Goal: Obtain resource: Download file/media

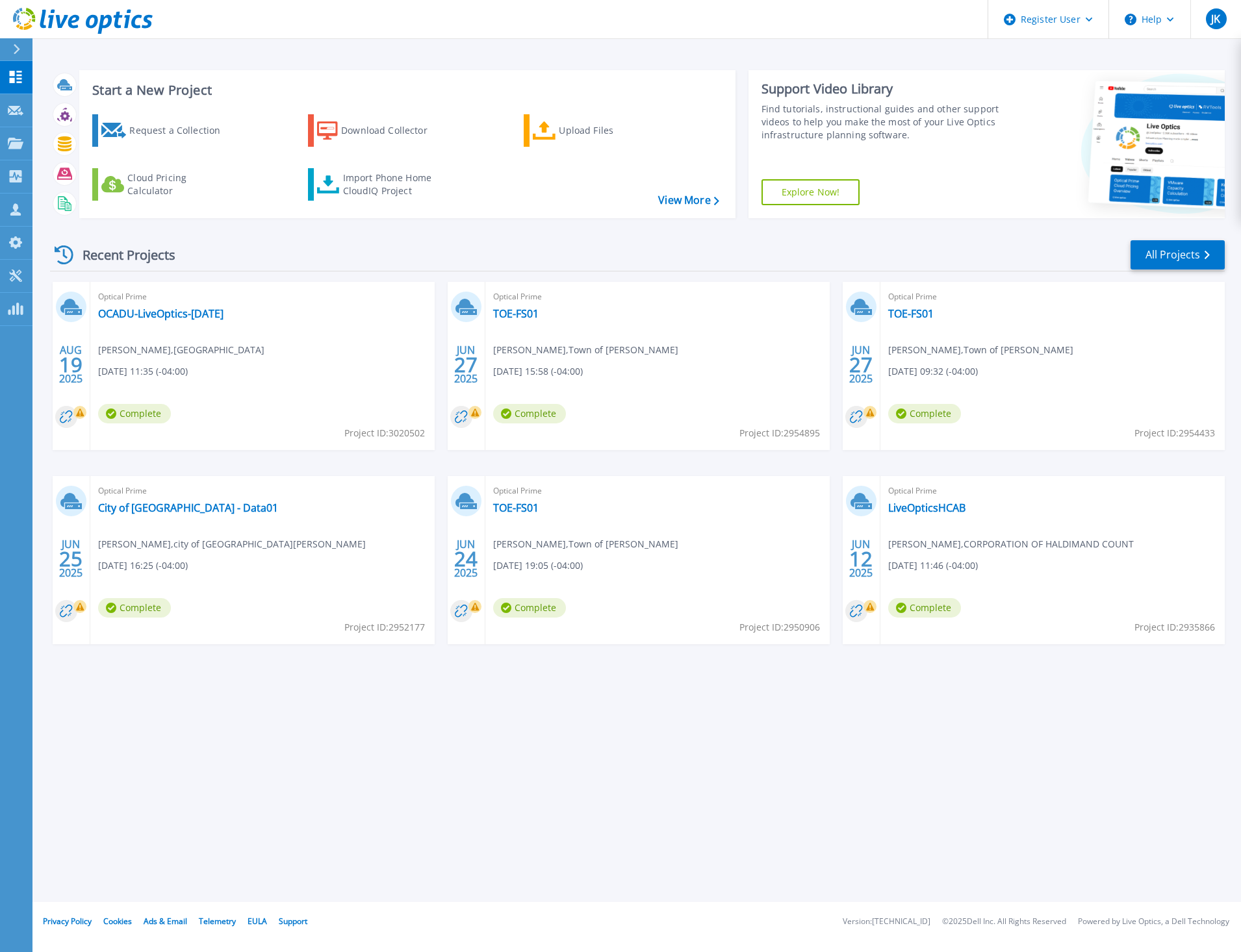
drag, startPoint x: 401, startPoint y: 780, endPoint x: 255, endPoint y: 629, distance: 210.0
click at [401, 779] on div "Start a New Project Request a Collection Download Collector Upload Files Cloud …" at bounding box center [637, 451] width 1208 height 902
click at [17, 115] on icon at bounding box center [15, 111] width 15 height 10
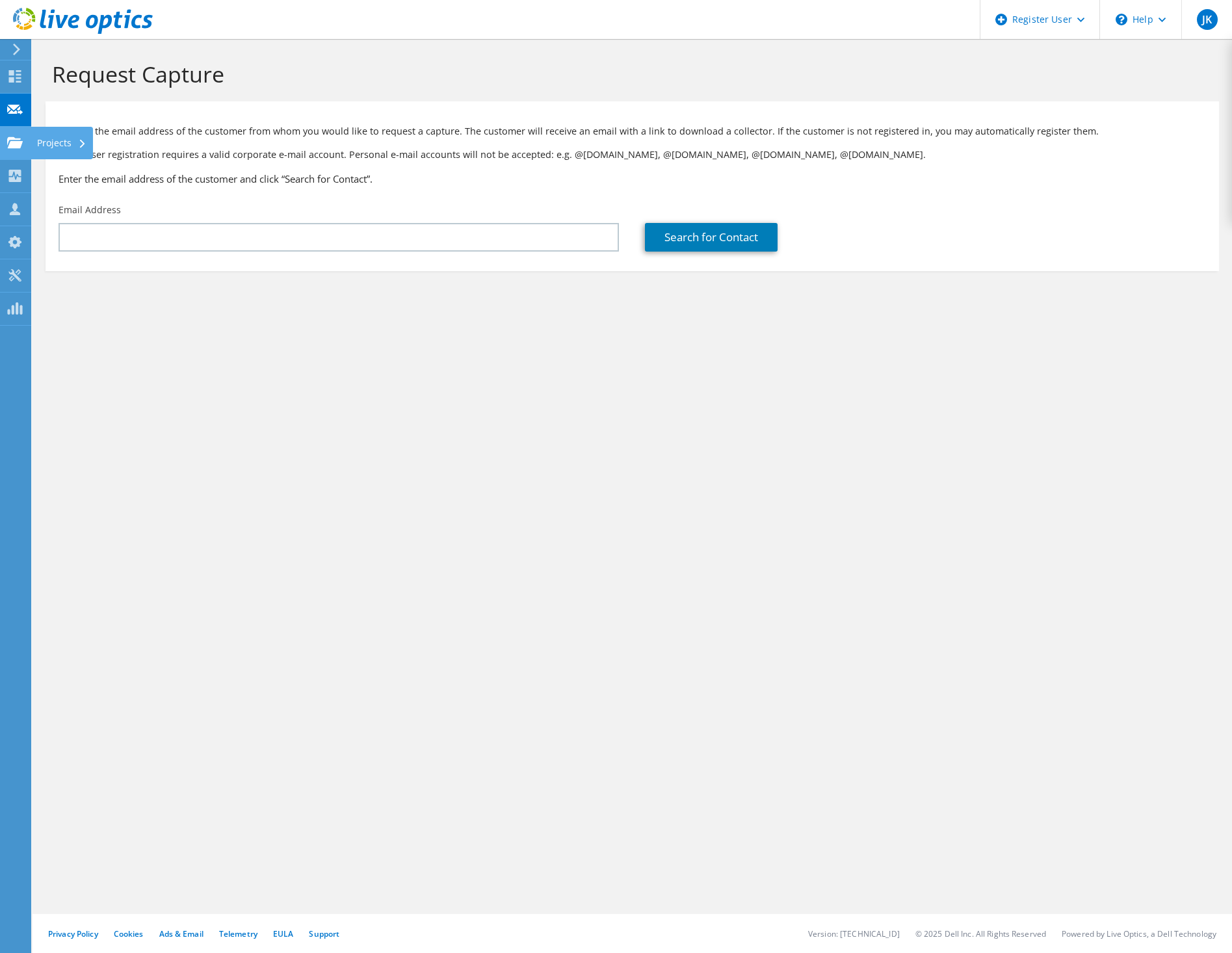
click at [15, 145] on use at bounding box center [15, 142] width 15 height 11
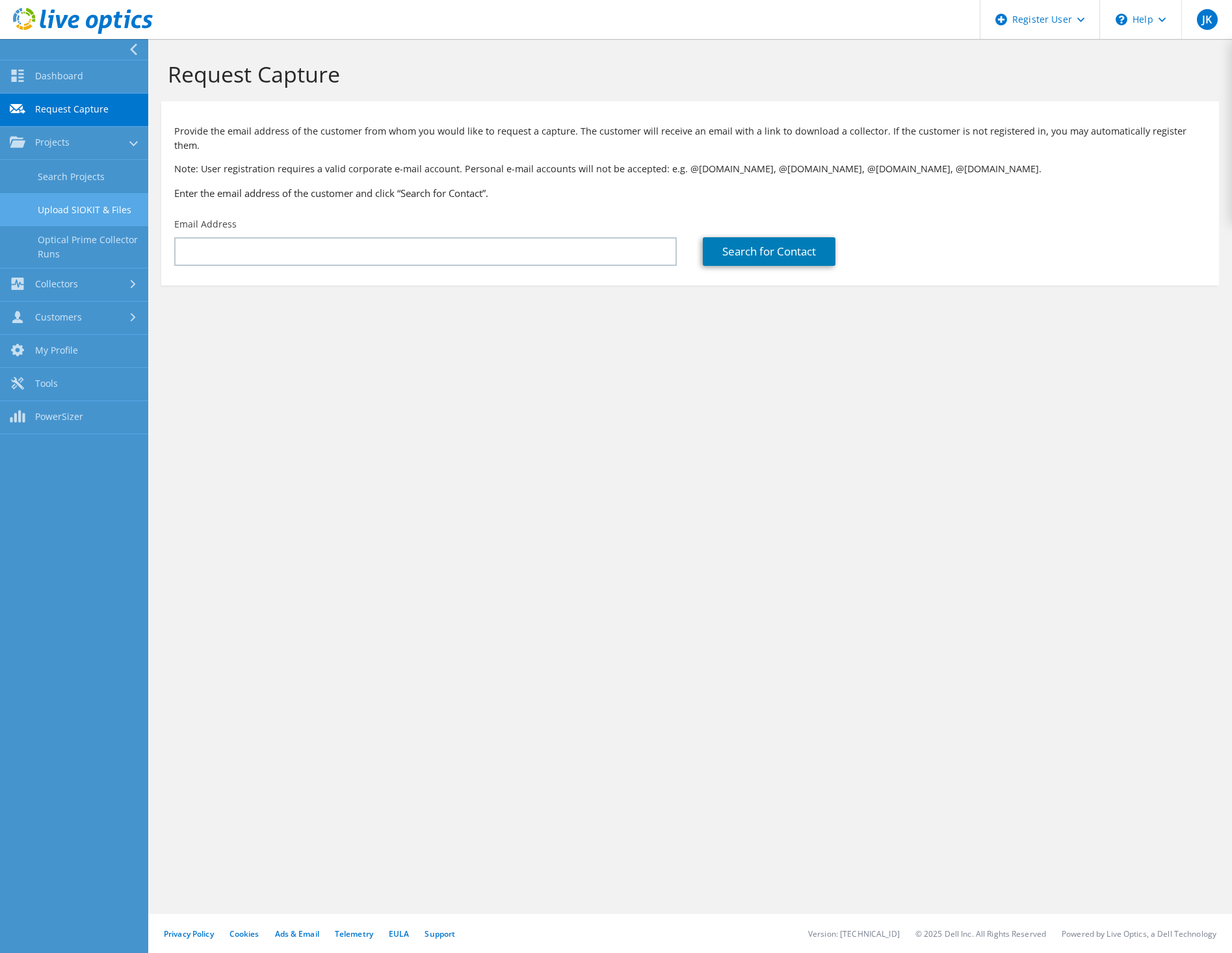
click at [66, 208] on link "Upload SIOKIT & Files" at bounding box center [73, 209] width 148 height 34
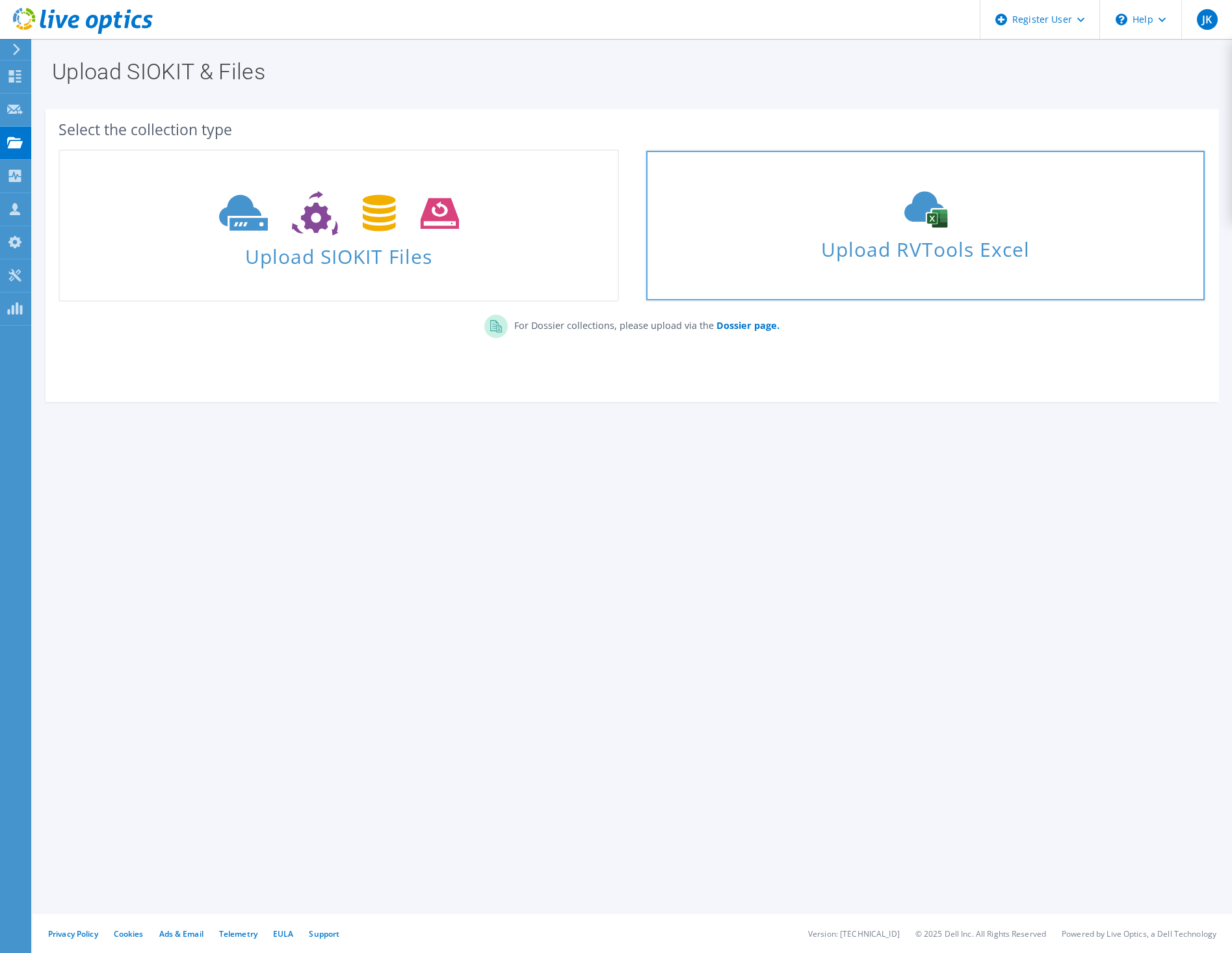
click at [844, 234] on span "Upload RVTools Excel" at bounding box center [925, 246] width 558 height 28
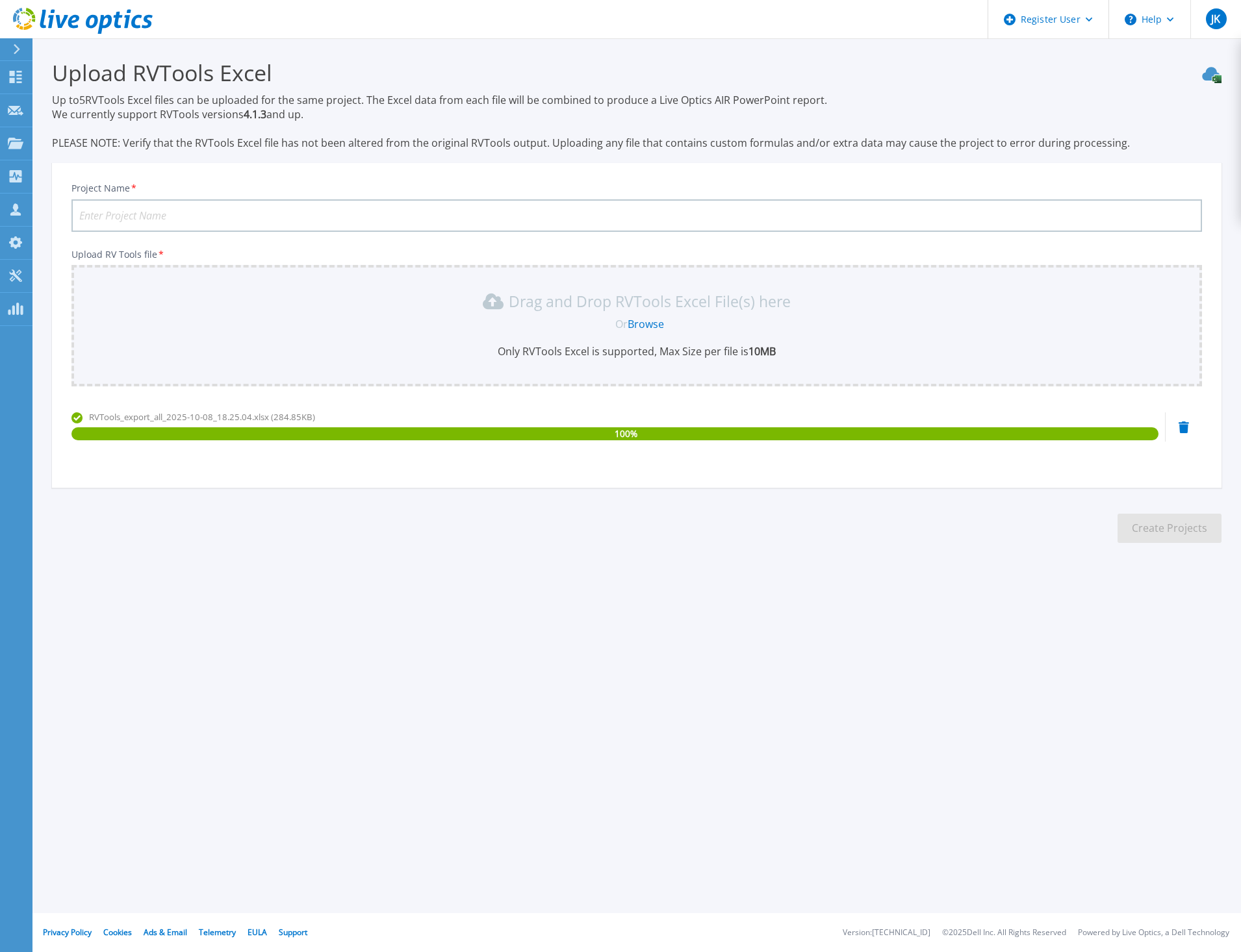
click at [170, 218] on input "Project Name *" at bounding box center [637, 216] width 1130 height 33
click at [191, 214] on input "Tilray" at bounding box center [637, 216] width 1130 height 33
type input "T"
type input "CCPharma - RVTools Capture"
click at [1212, 529] on button "Create Projects" at bounding box center [1169, 528] width 104 height 29
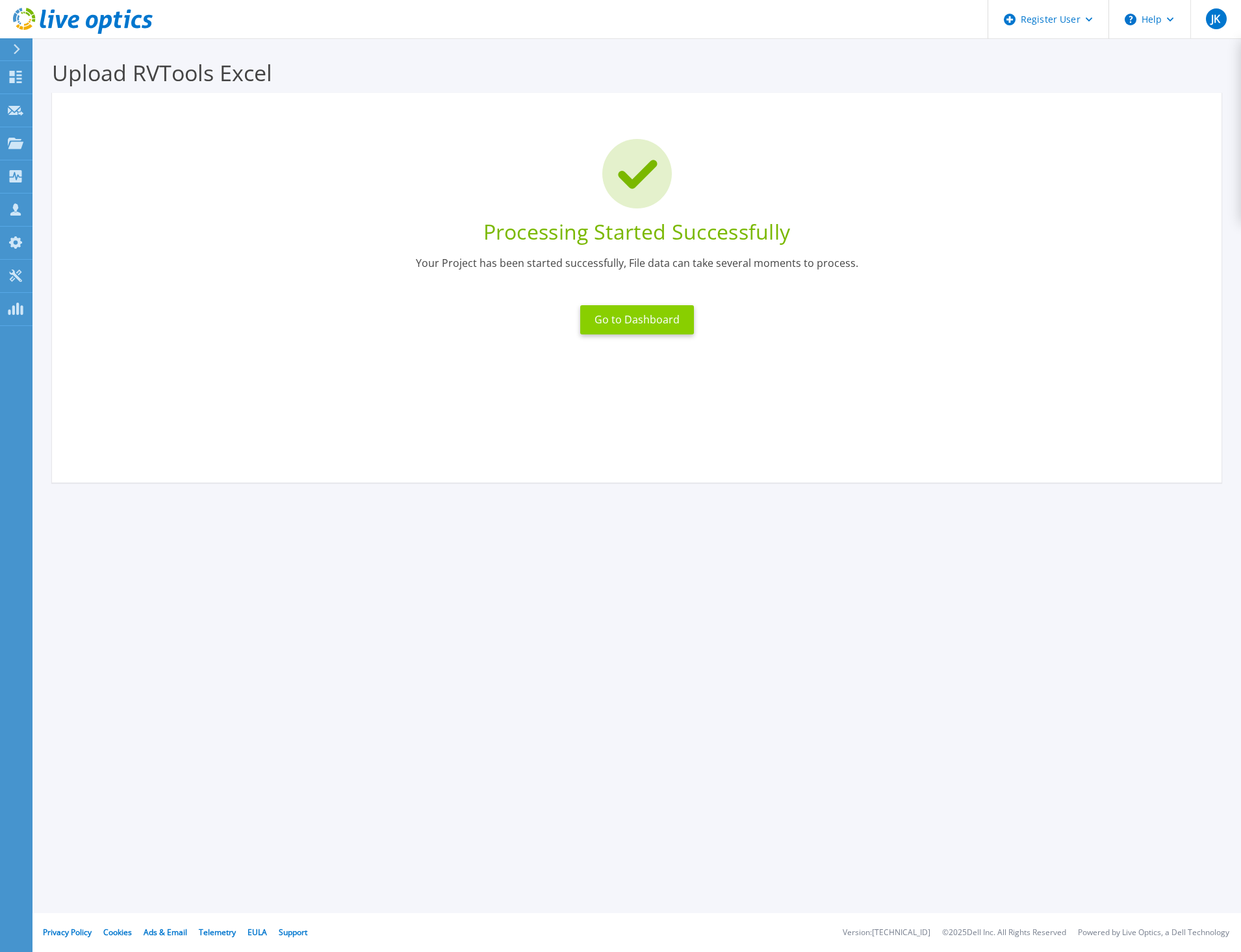
click at [636, 328] on button "Go to Dashboard" at bounding box center [636, 320] width 113 height 29
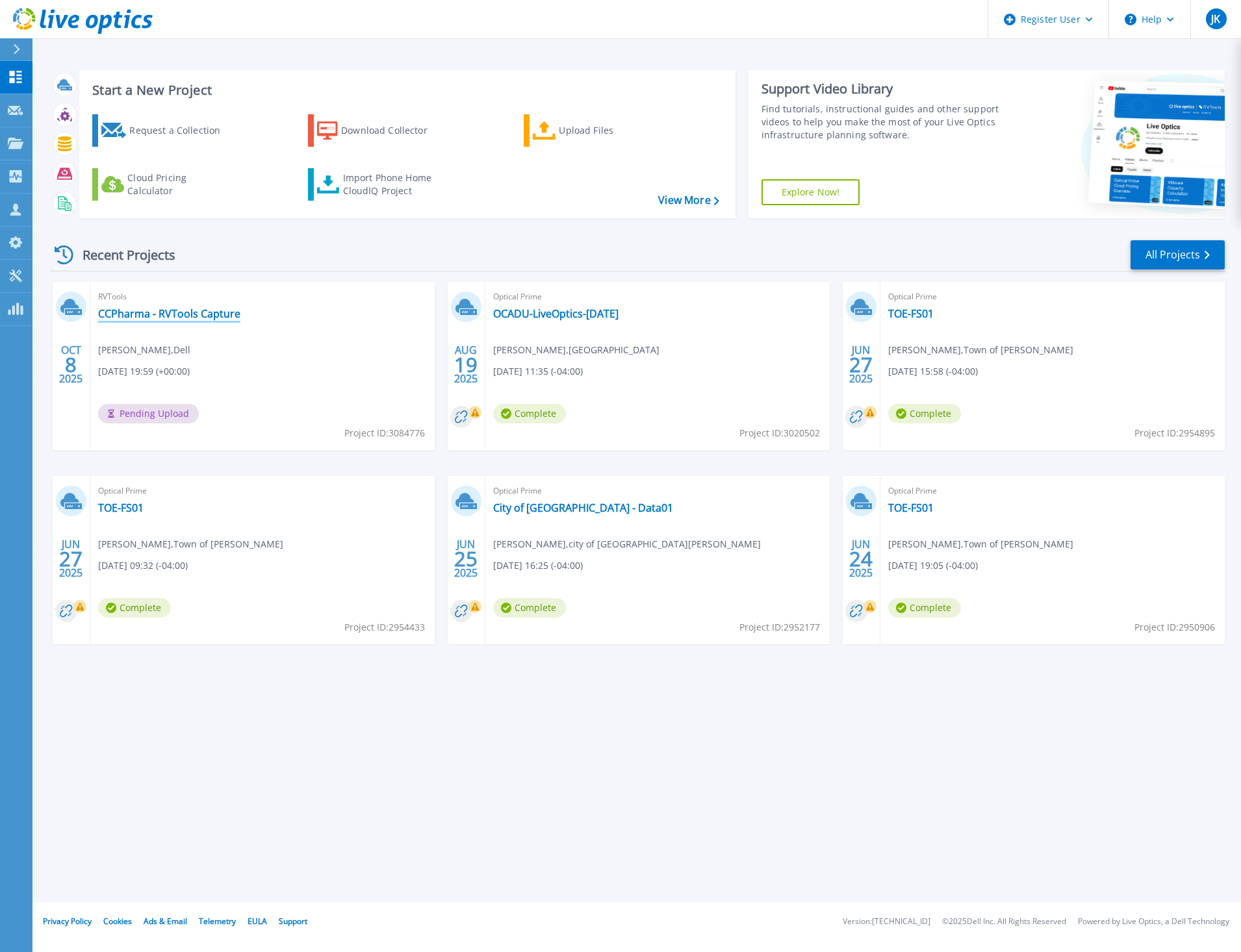
drag, startPoint x: 197, startPoint y: 315, endPoint x: 200, endPoint y: 286, distance: 29.2
click at [308, 793] on div "Start a New Project Request a Collection Download Collector Upload Files Cloud …" at bounding box center [637, 451] width 1208 height 902
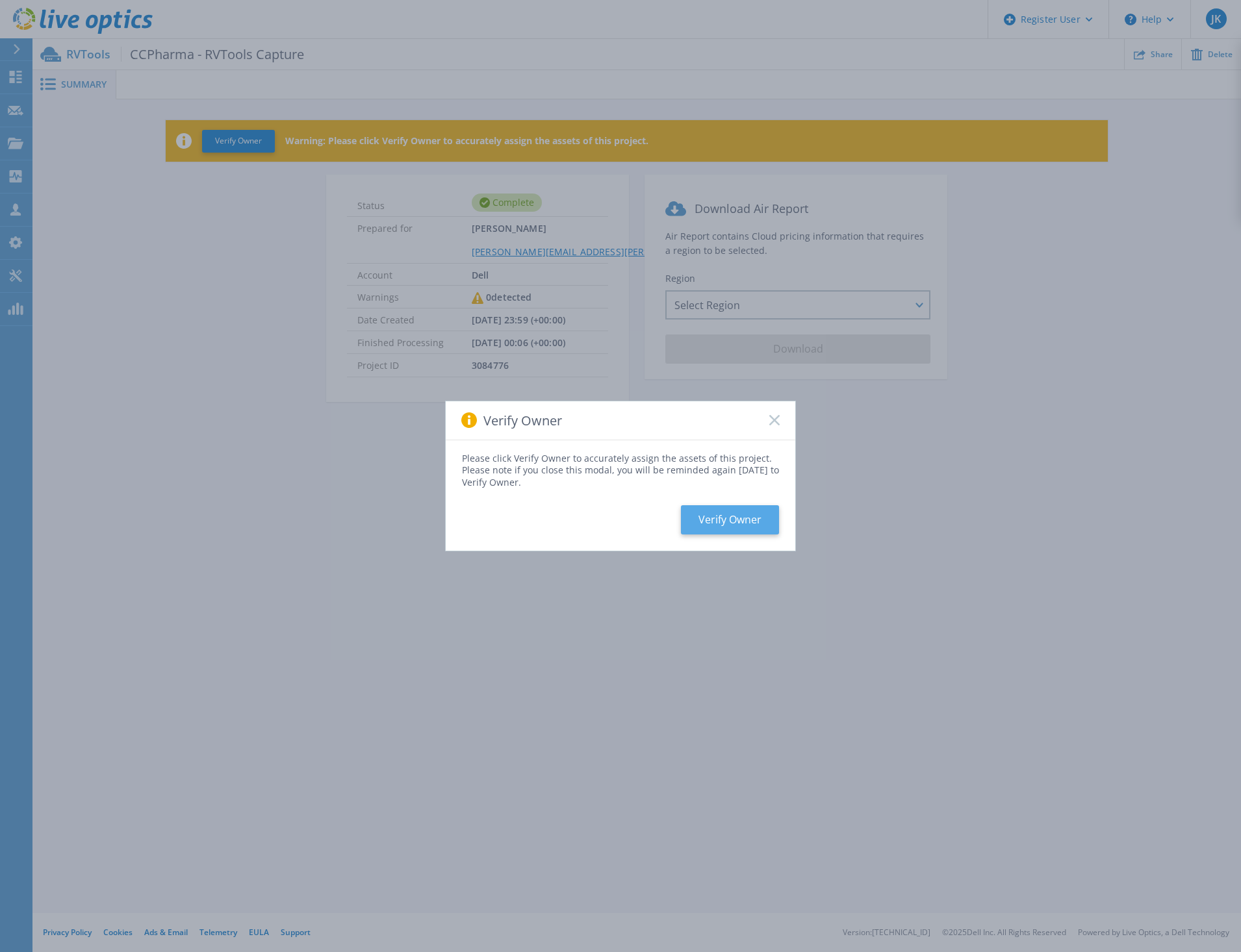
click at [720, 518] on button "Verify Owner" at bounding box center [729, 520] width 98 height 29
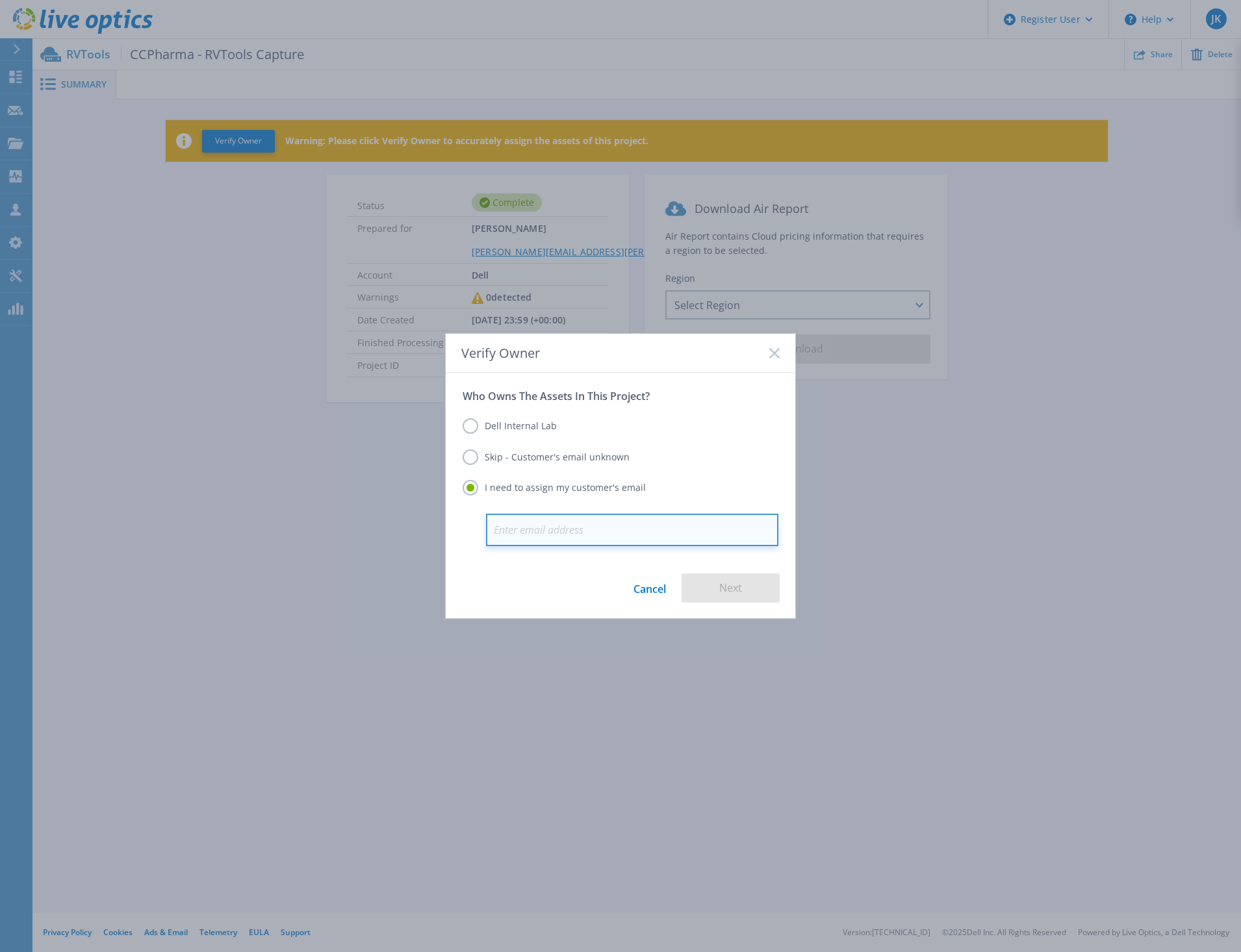
click at [640, 530] on input "email" at bounding box center [631, 530] width 293 height 33
paste input "Philip Stiber <Philip.Stiber@tilray.com>"
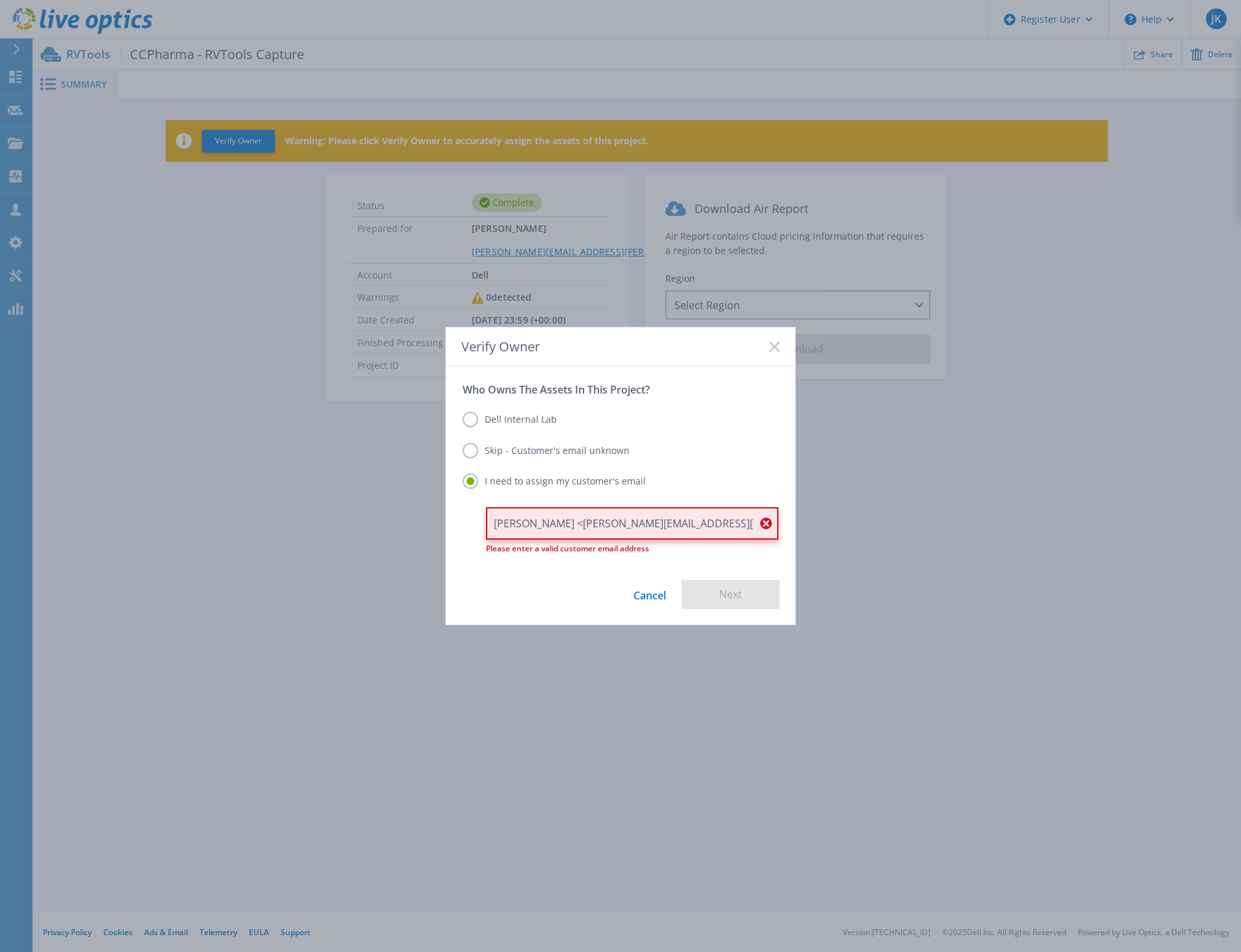
drag, startPoint x: 561, startPoint y: 523, endPoint x: 360, endPoint y: 518, distance: 201.1
click at [364, 516] on div "Verify Owner Who Owns The Assets In This Project? Dell Internal Lab Skip - Cust…" at bounding box center [620, 476] width 1241 height 952
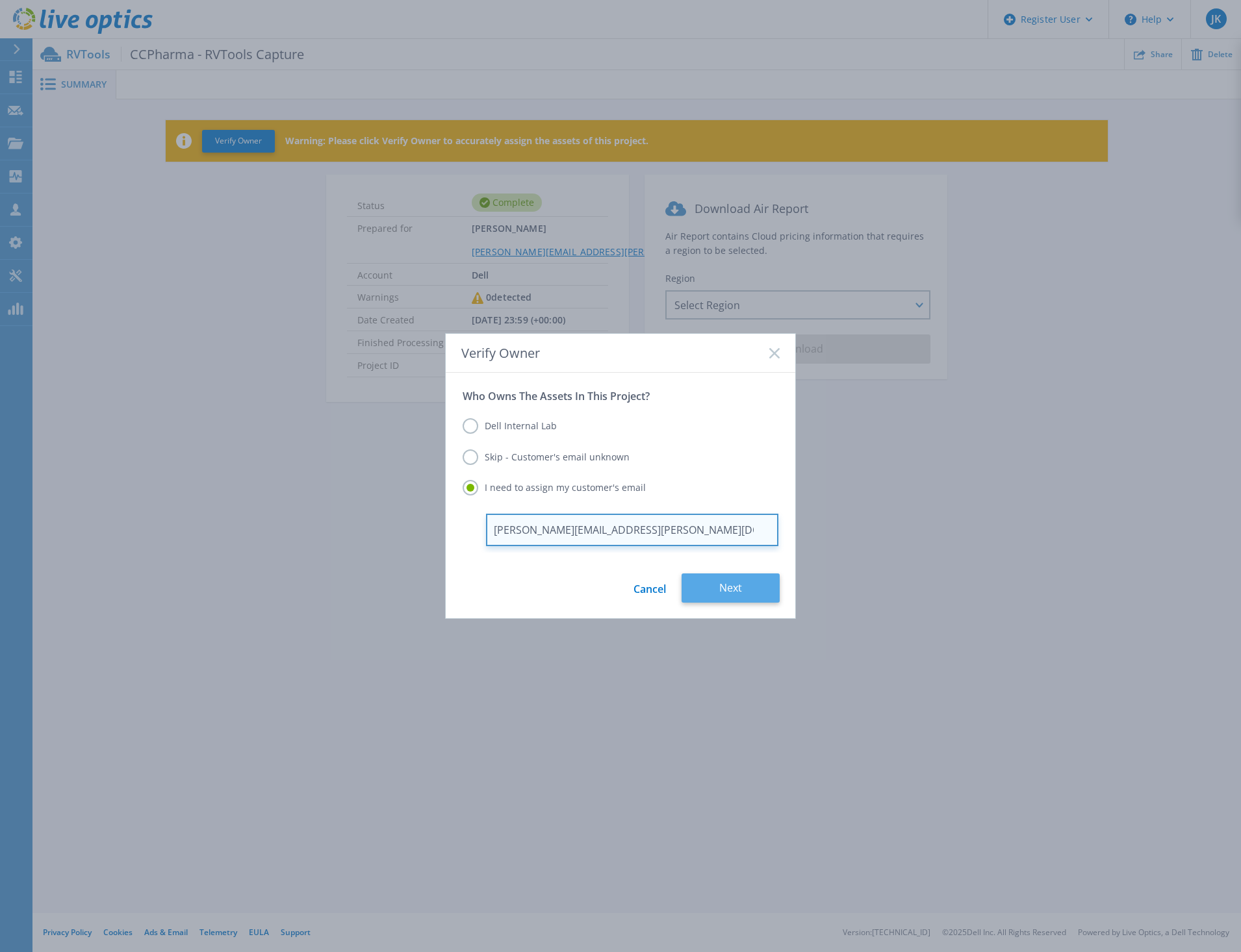
type input "[PERSON_NAME][EMAIL_ADDRESS][PERSON_NAME][DOMAIN_NAME]"
click at [726, 591] on button "Next" at bounding box center [730, 588] width 98 height 29
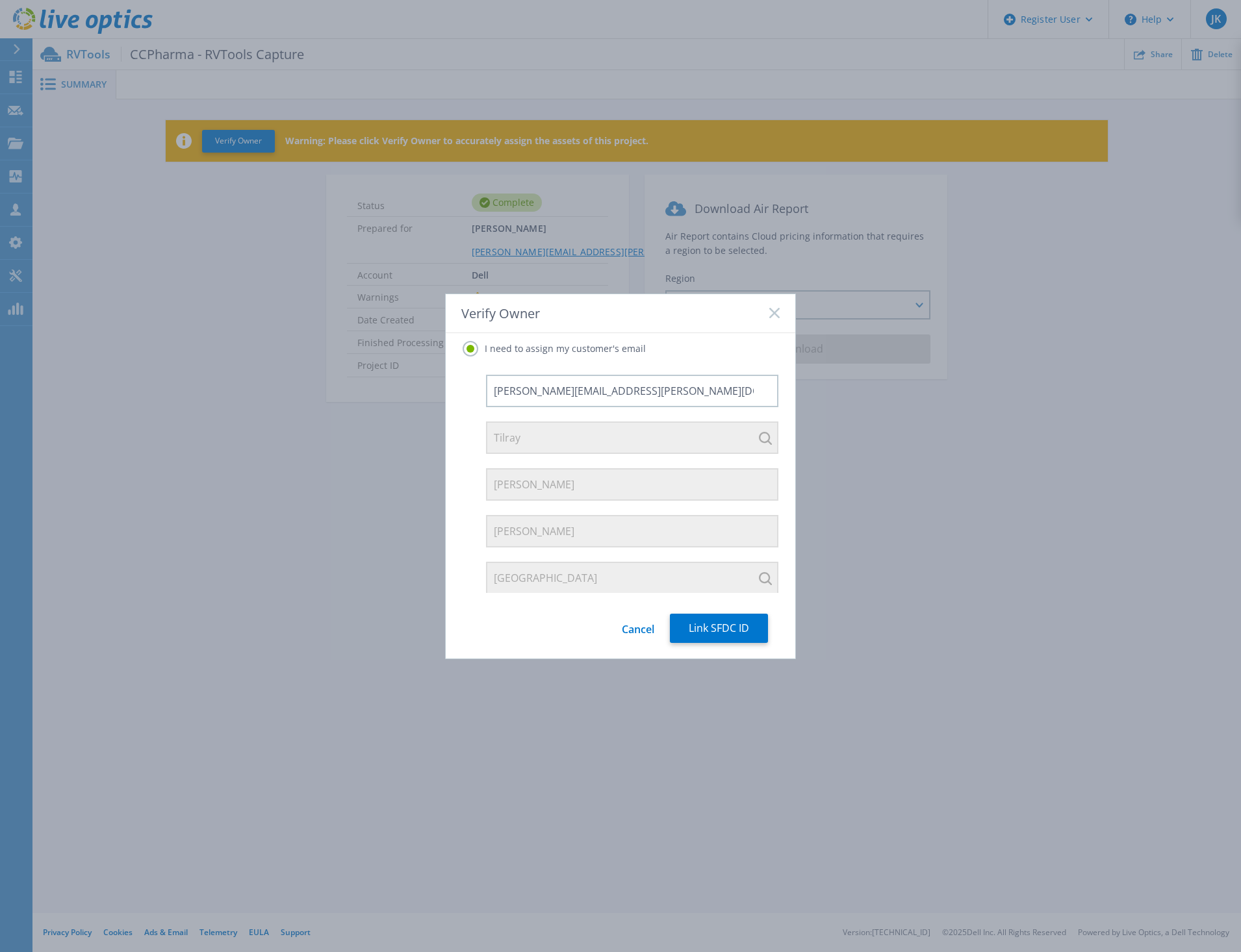
scroll to position [100, 0]
click at [725, 630] on button "Link SFDC ID" at bounding box center [718, 629] width 98 height 29
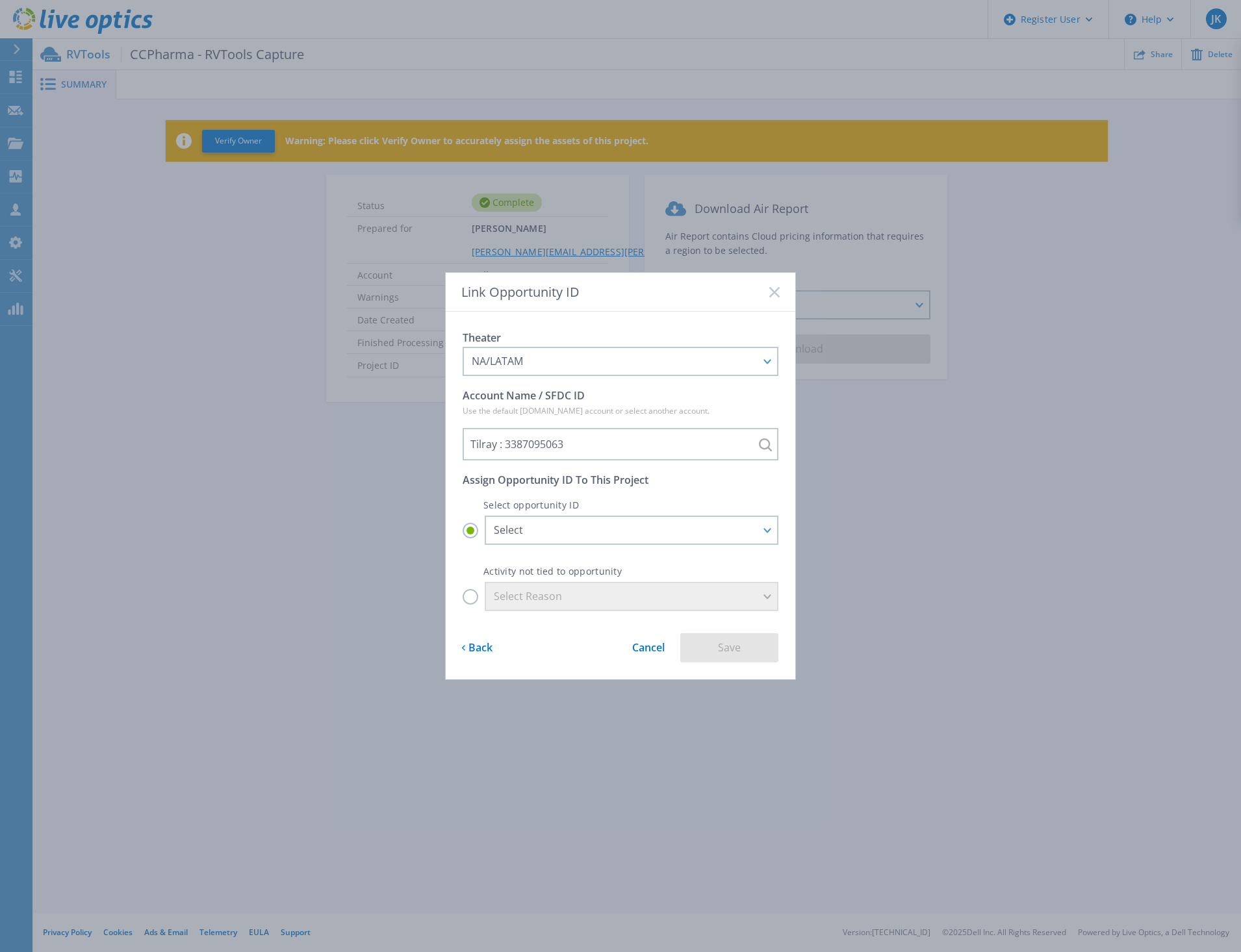
click at [470, 596] on label "Select Reason" at bounding box center [620, 596] width 315 height 29
click at [0, 0] on input "Select Reason" at bounding box center [0, 0] width 0 height 0
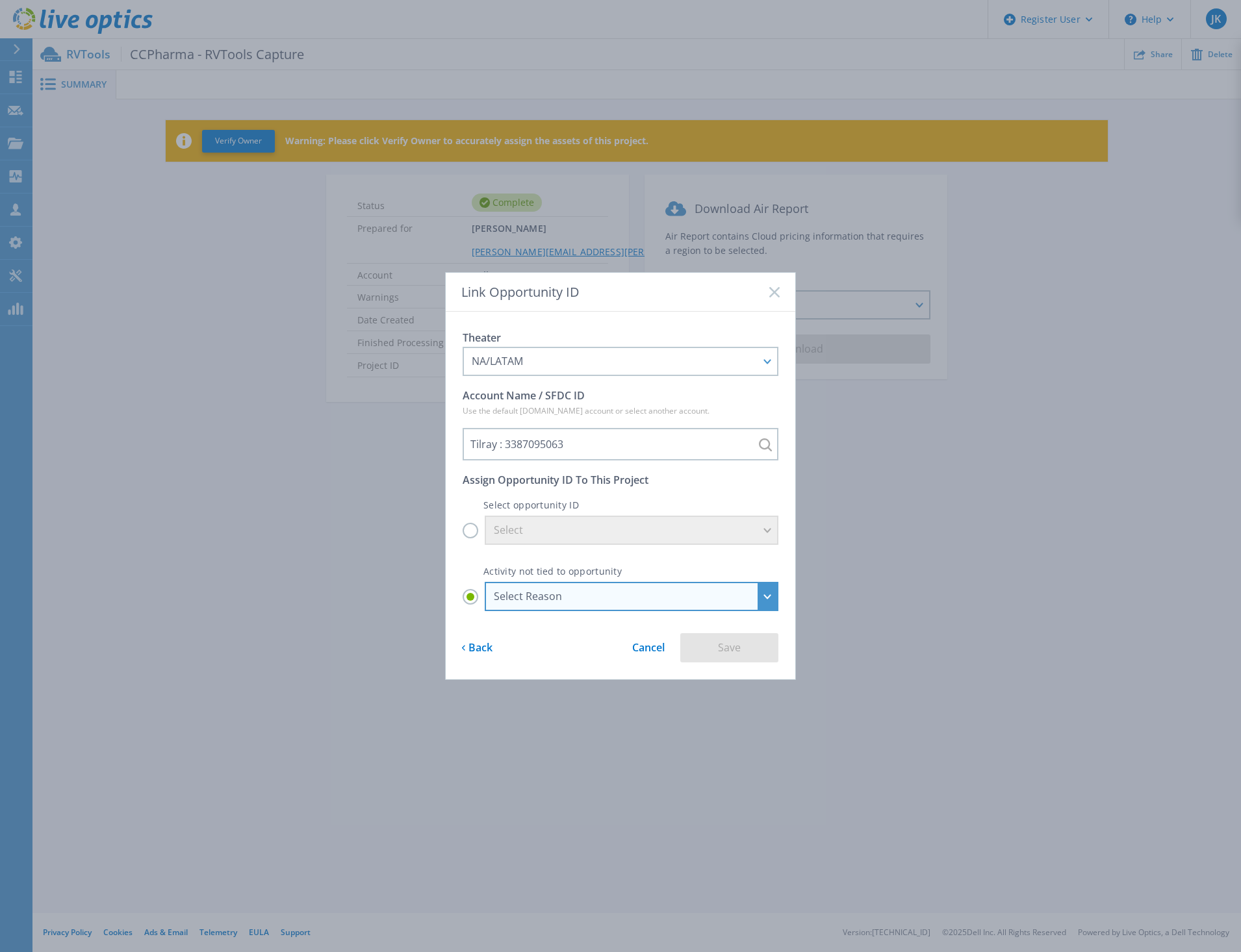
click at [538, 591] on div "Select Reason" at bounding box center [624, 596] width 261 height 12
click at [0, 0] on input "Select Reason Select Reason Discovery Troubleshooting Other" at bounding box center [0, 0] width 0 height 0
click at [543, 649] on li "Discovery" at bounding box center [631, 653] width 284 height 26
click at [0, 0] on input "Select Reason Select Reason Discovery Troubleshooting Other" at bounding box center [0, 0] width 0 height 0
click at [746, 648] on button "Save" at bounding box center [729, 648] width 98 height 29
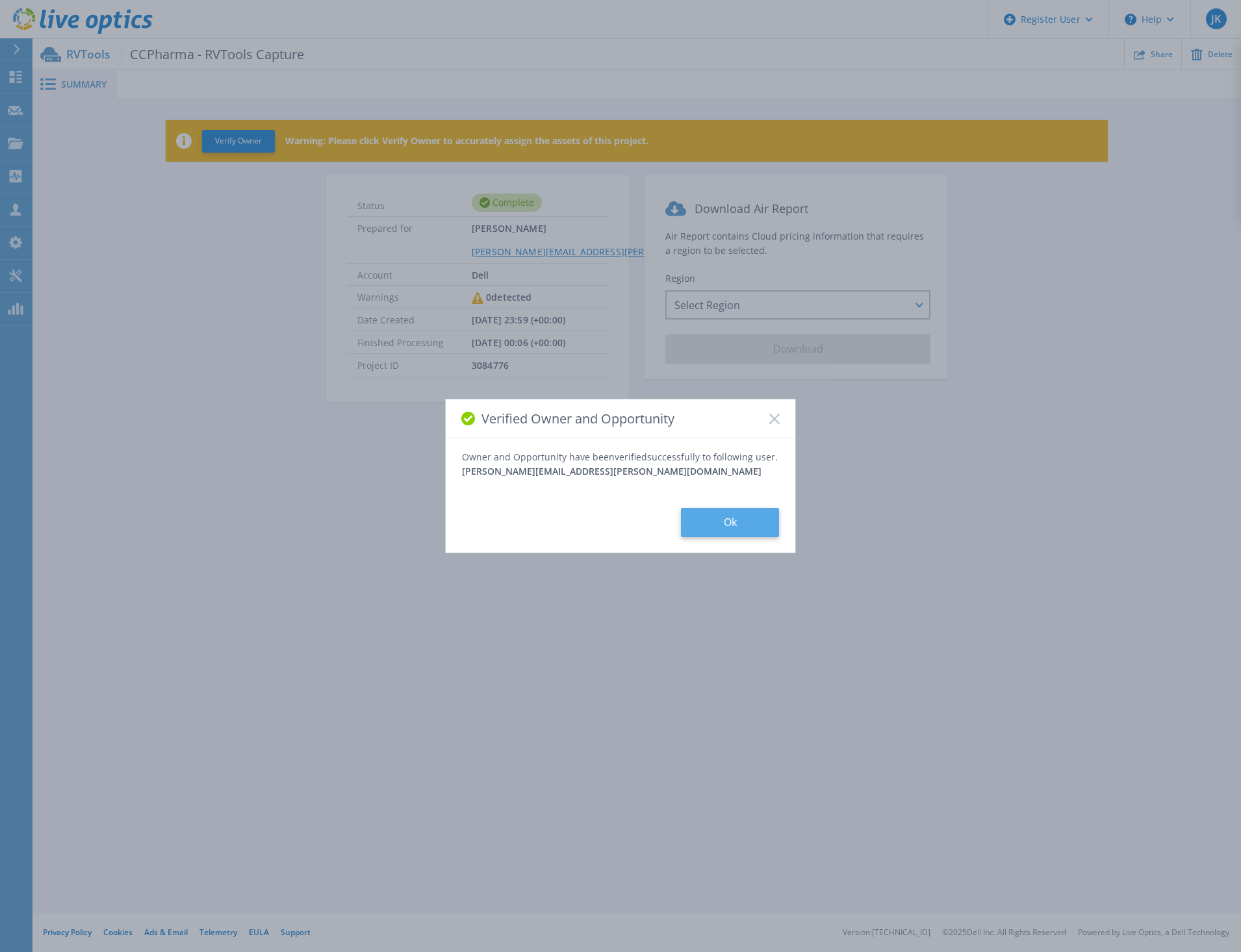
click at [731, 521] on button "Ok" at bounding box center [729, 523] width 98 height 29
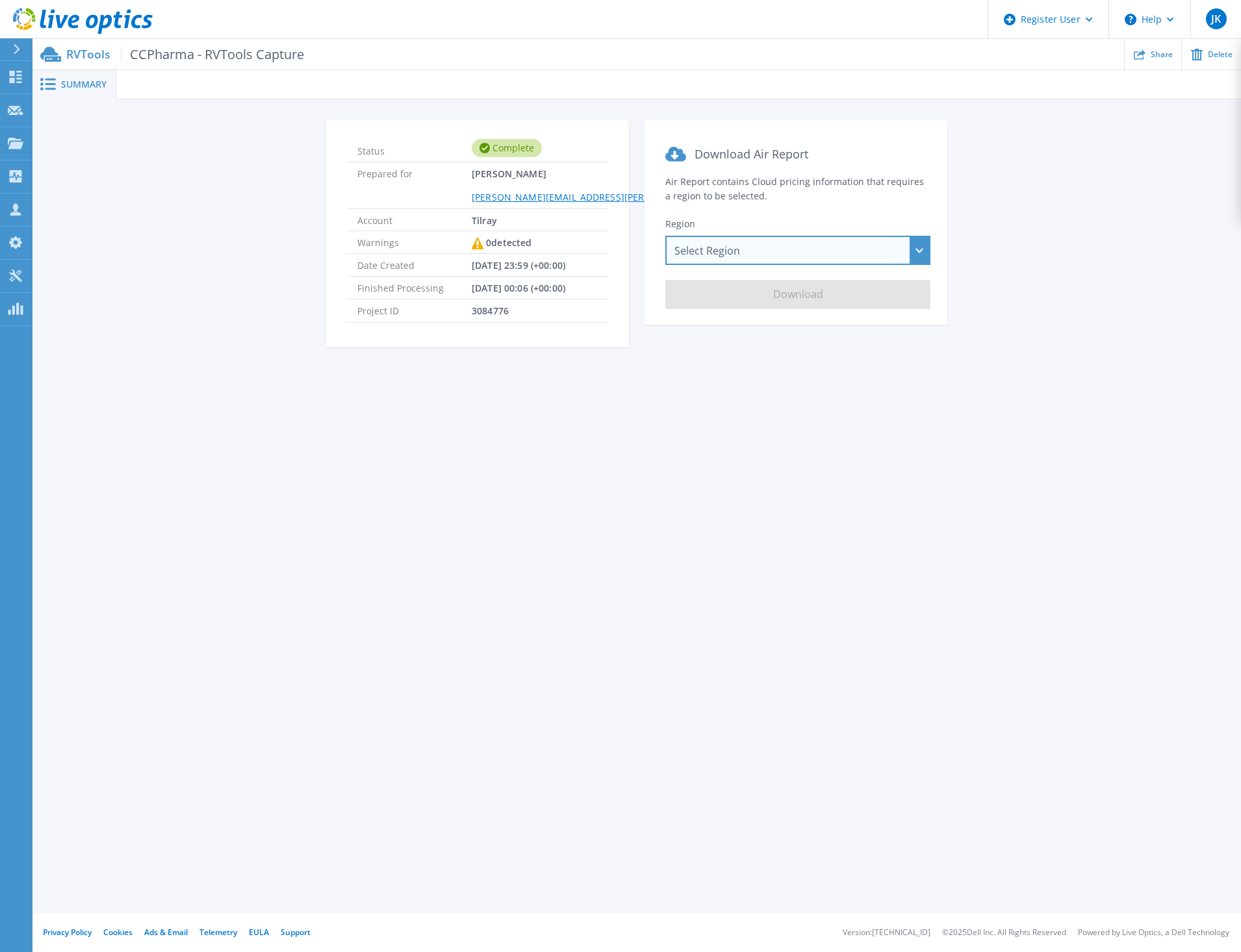
click at [697, 238] on div "Select Region [GEOGRAPHIC_DATA] ([GEOGRAPHIC_DATA]) [GEOGRAPHIC_DATA] ([GEOGRAP…" at bounding box center [797, 250] width 265 height 29
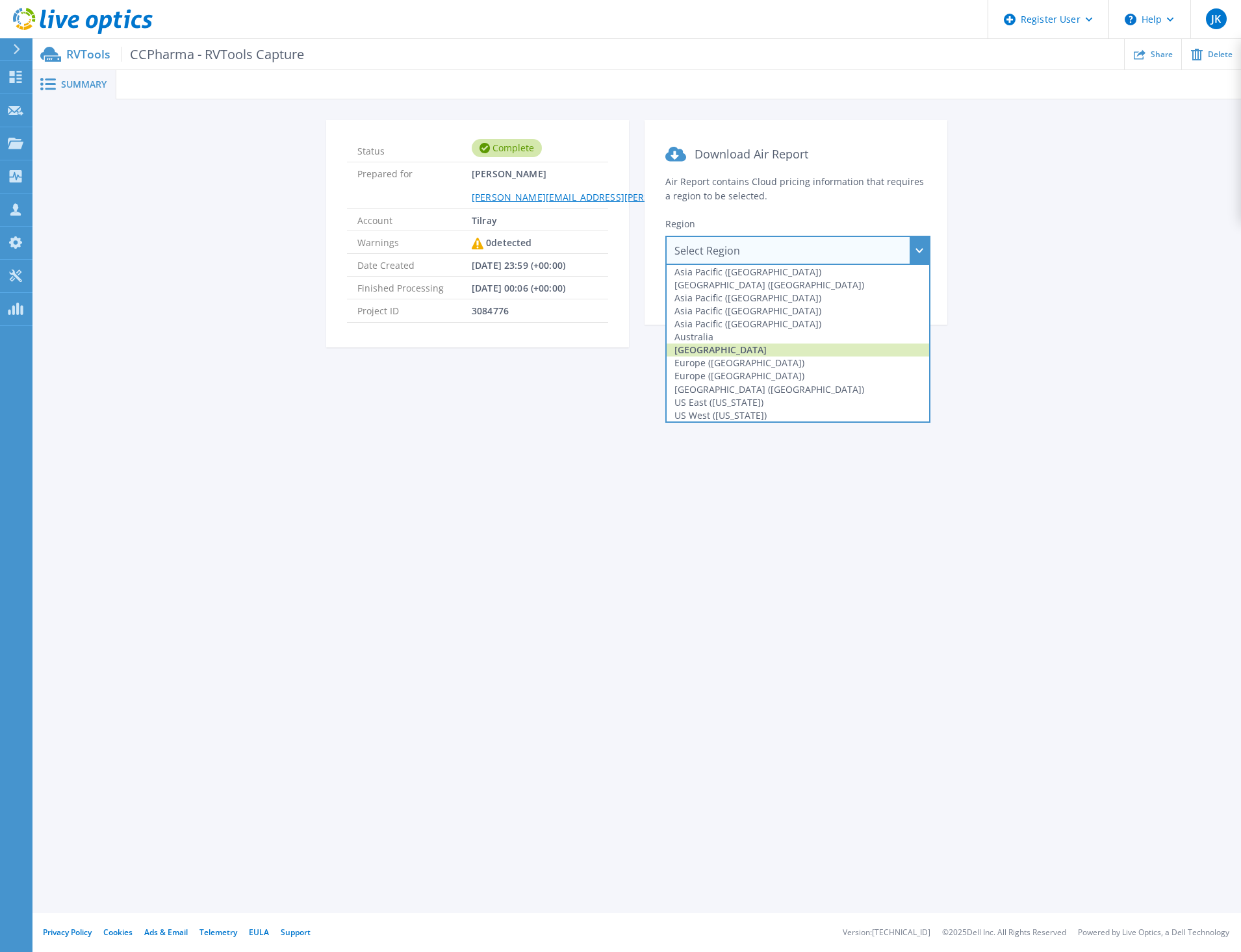
drag, startPoint x: 699, startPoint y: 352, endPoint x: 707, endPoint y: 339, distance: 15.3
click at [699, 351] on div "[GEOGRAPHIC_DATA]" at bounding box center [798, 350] width 263 height 13
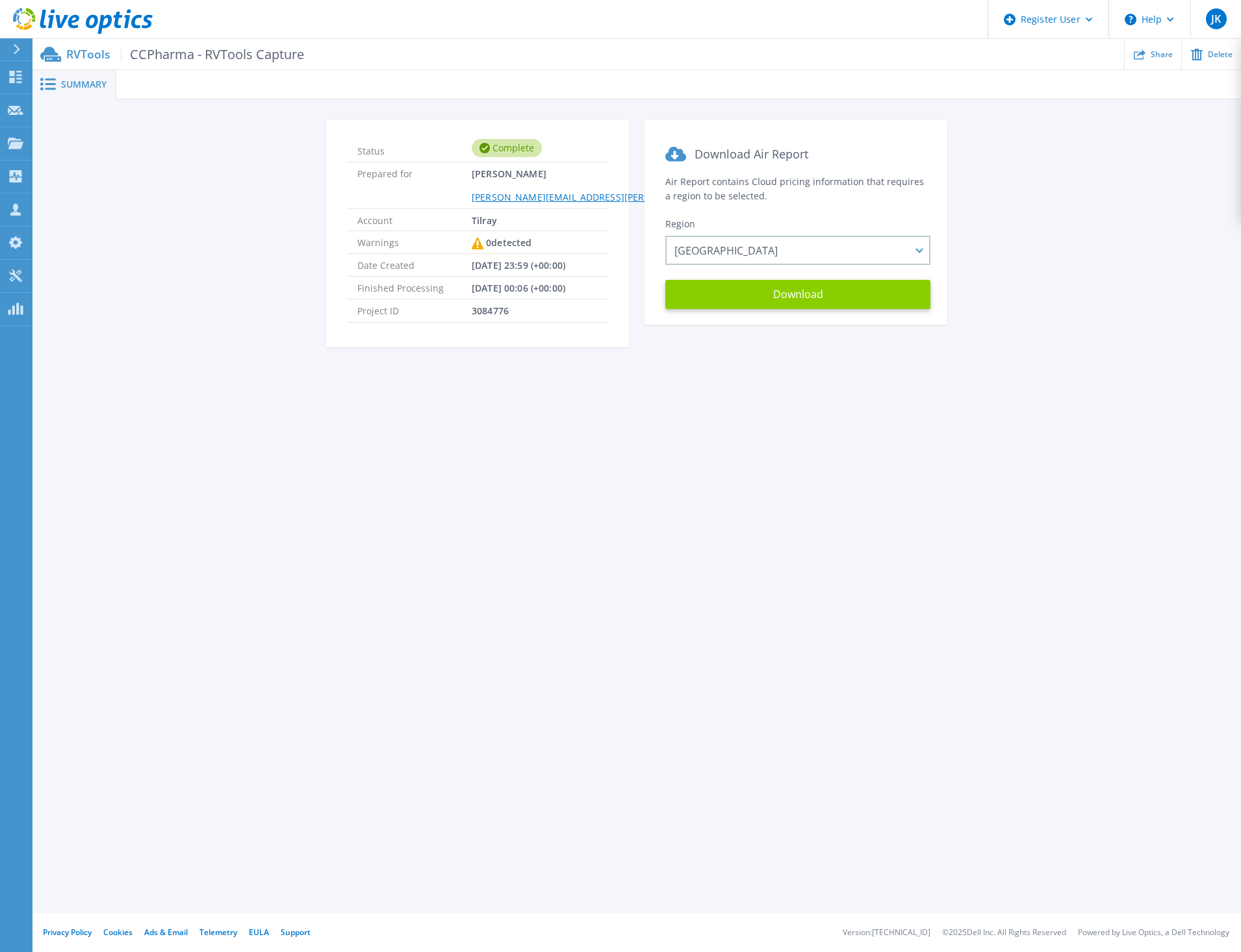
click at [738, 301] on button "Download" at bounding box center [797, 294] width 265 height 29
click at [837, 386] on div "Summary Status Complete Prepared for [PERSON_NAME] [PERSON_NAME][EMAIL_ADDRESS]…" at bounding box center [637, 457] width 1208 height 913
